Goal: Information Seeking & Learning: Check status

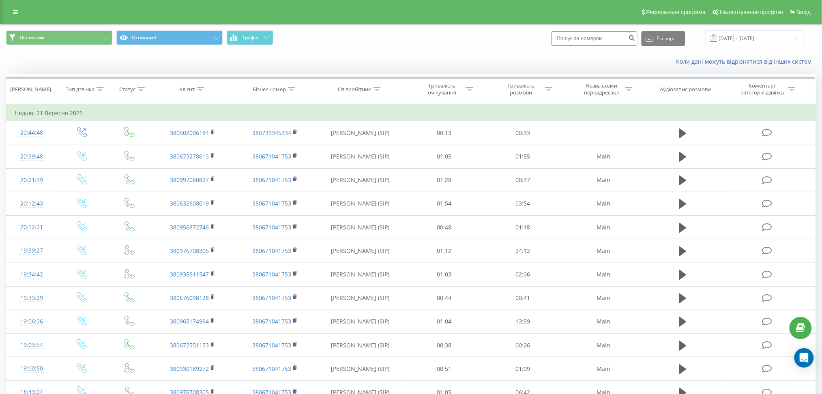
click at [596, 37] on input at bounding box center [595, 38] width 86 height 15
paste input "380633511629"
type input "380633511629"
click at [638, 41] on button "submit" at bounding box center [632, 38] width 11 height 15
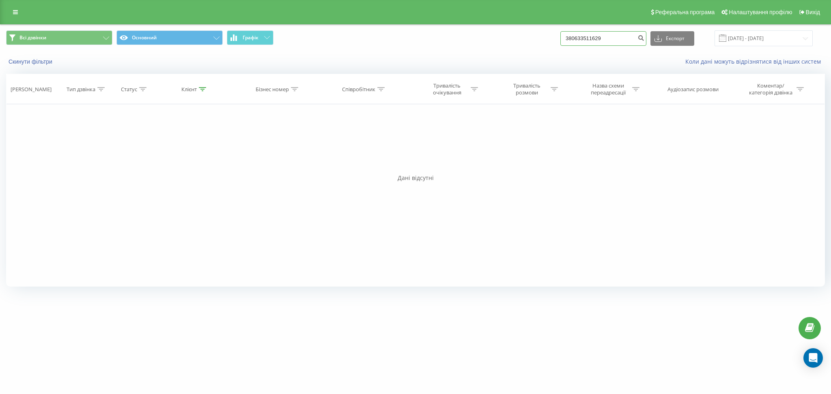
click at [624, 31] on input "380633511629" at bounding box center [603, 38] width 86 height 15
